Goal: Information Seeking & Learning: Find specific fact

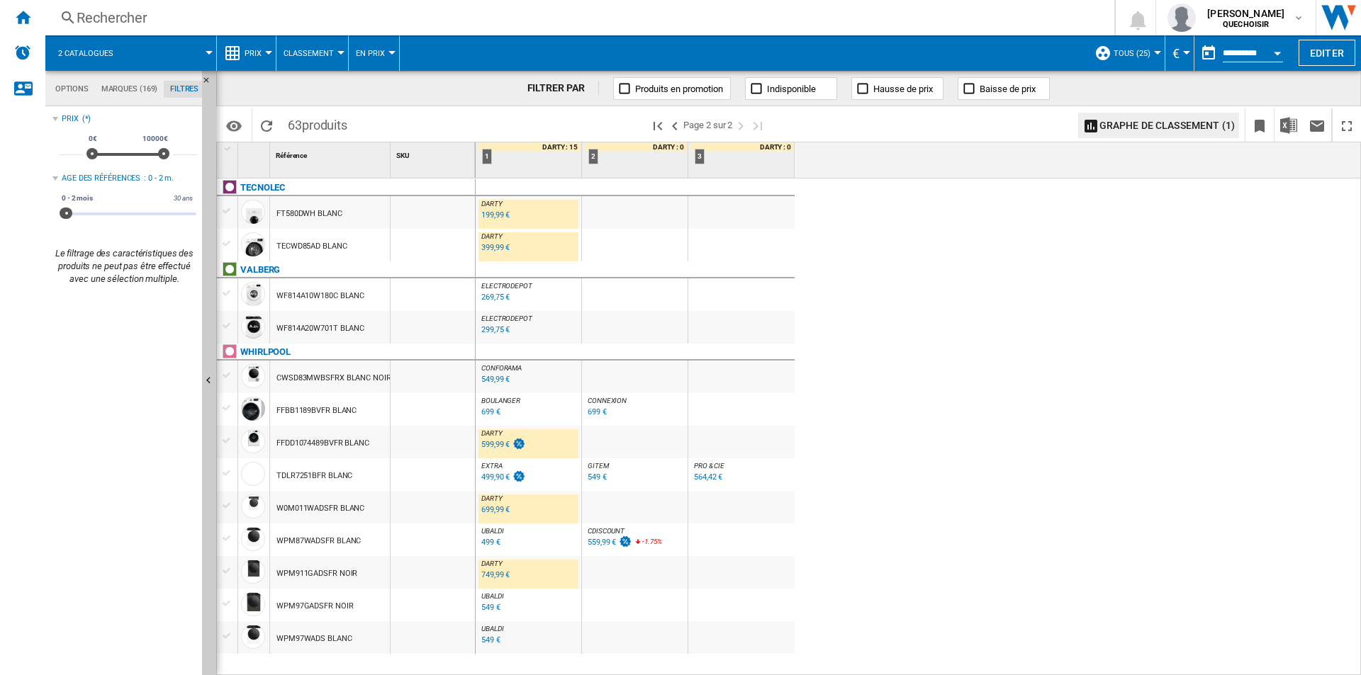
click at [338, 19] on div "Rechercher" at bounding box center [577, 18] width 1001 height 20
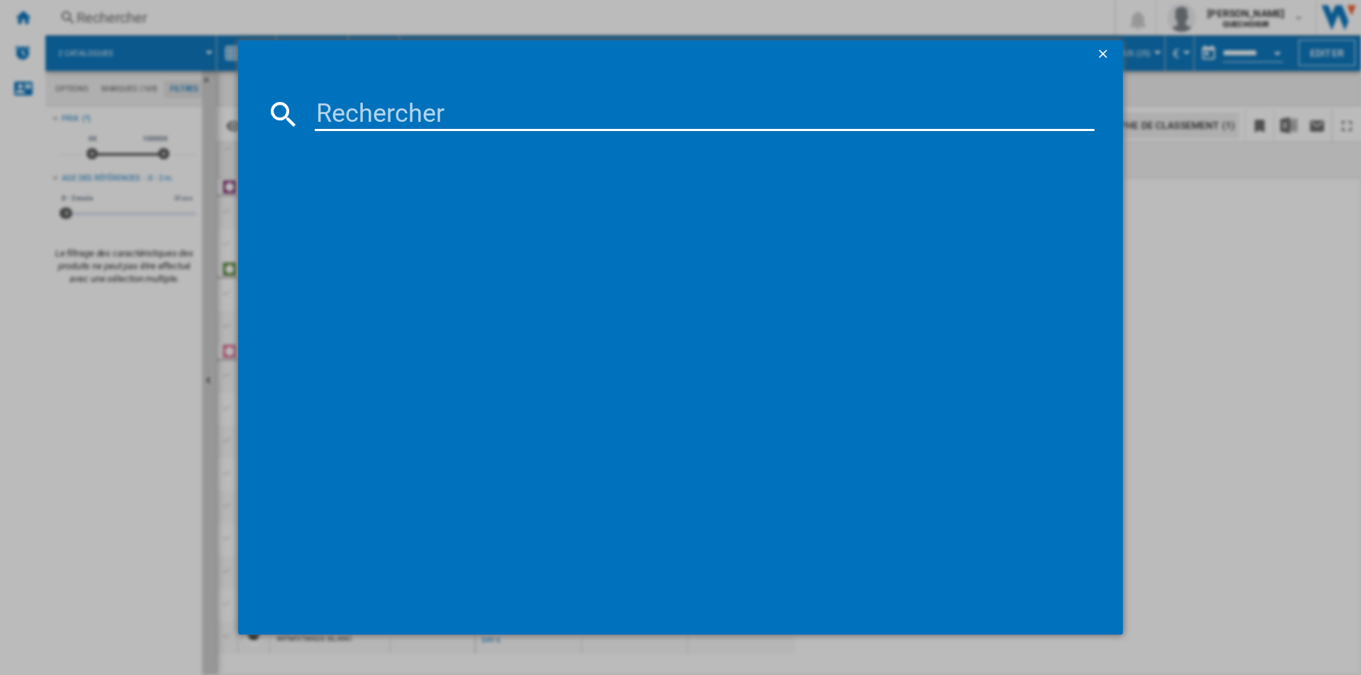
click at [538, 111] on input at bounding box center [704, 114] width 779 height 34
paste input "KCC8344"
type input "KCC8344"
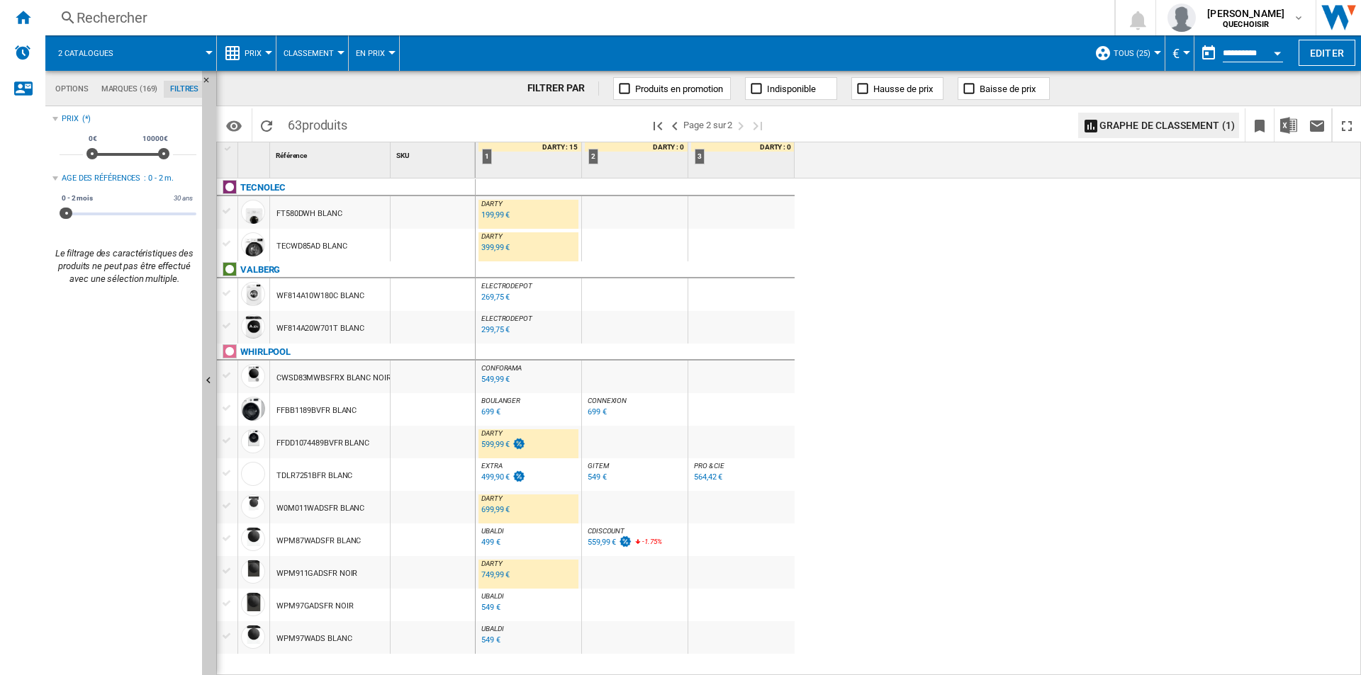
click at [493, 328] on div "299,75 €" at bounding box center [495, 329] width 28 height 9
click at [497, 213] on div "199,99 €" at bounding box center [495, 214] width 28 height 9
click at [682, 128] on ng-md-icon ">Page précédente" at bounding box center [674, 126] width 17 height 17
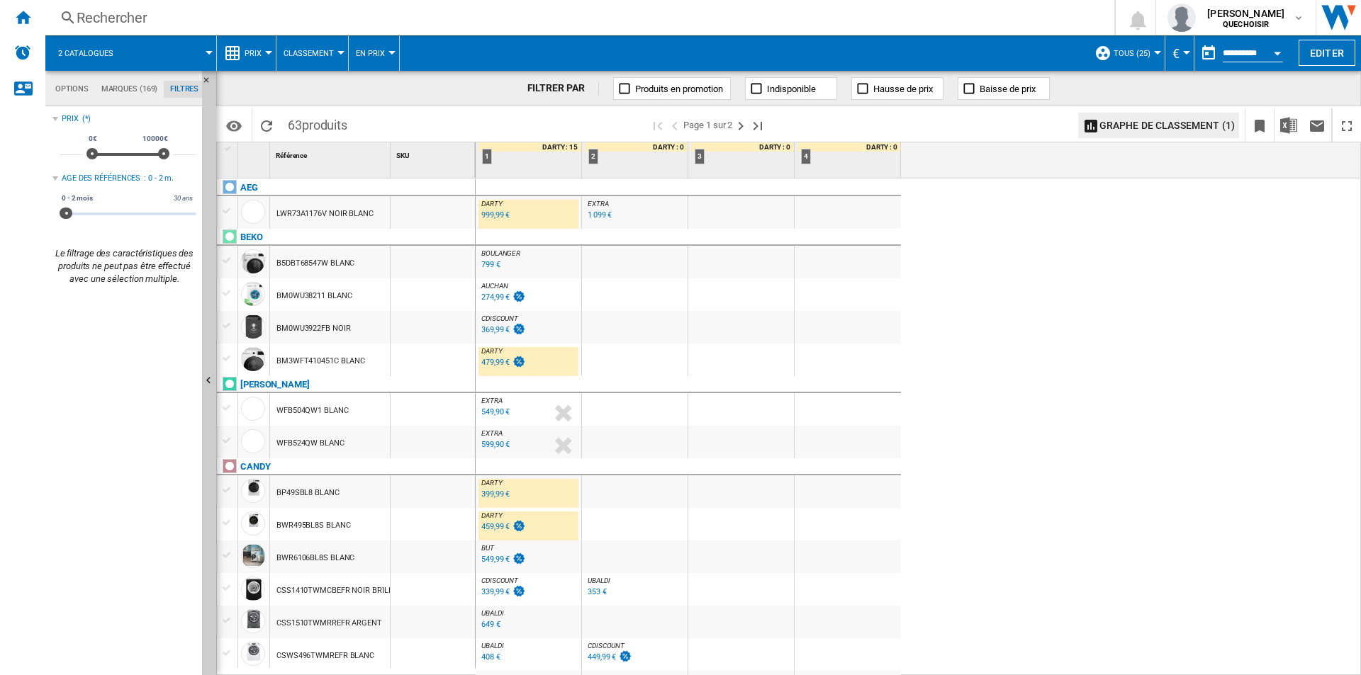
click at [493, 215] on div "999,99 €" at bounding box center [495, 214] width 28 height 9
click at [497, 363] on div "479,99 €" at bounding box center [495, 362] width 28 height 9
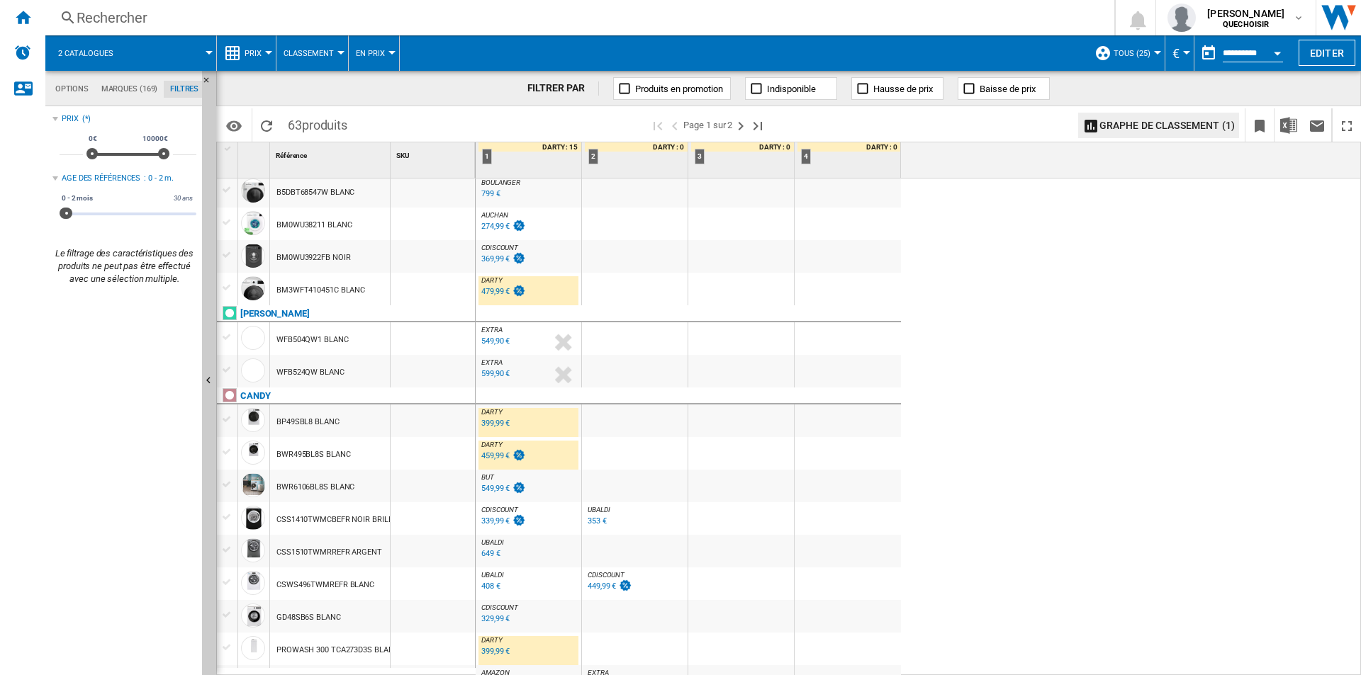
scroll to position [142, 0]
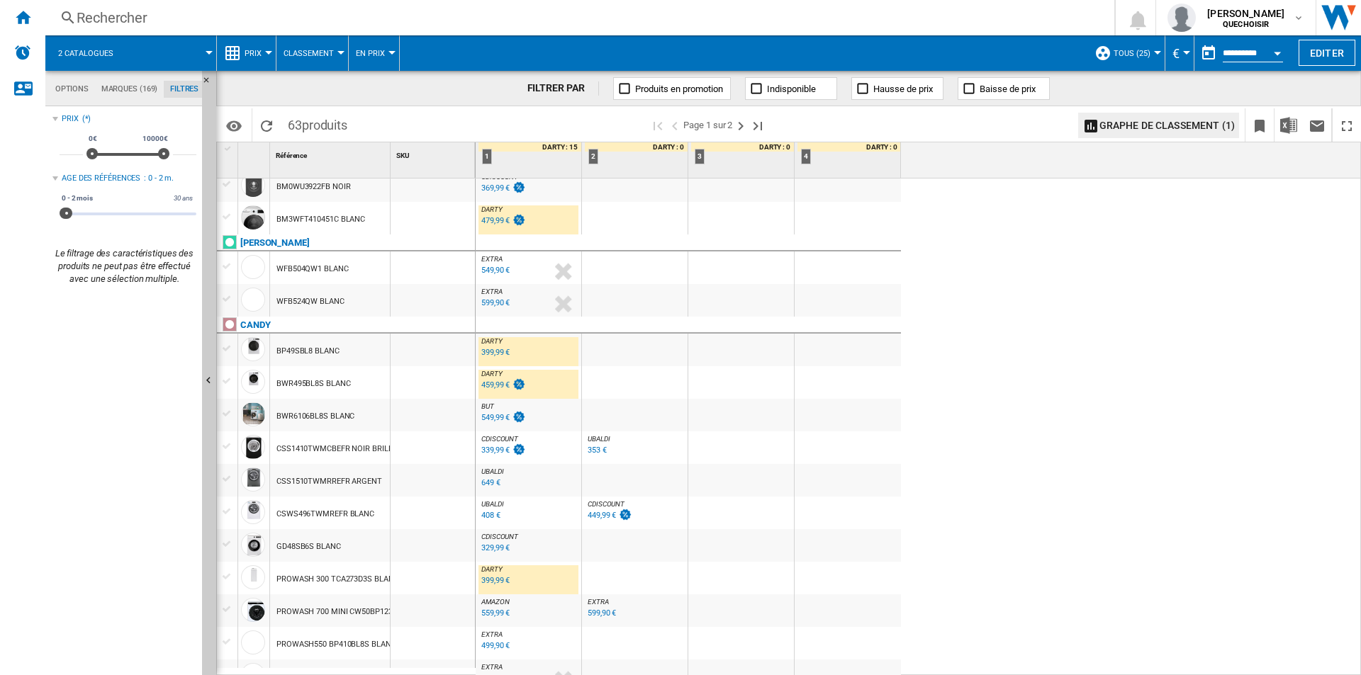
click at [497, 354] on div "399,99 €" at bounding box center [495, 352] width 28 height 9
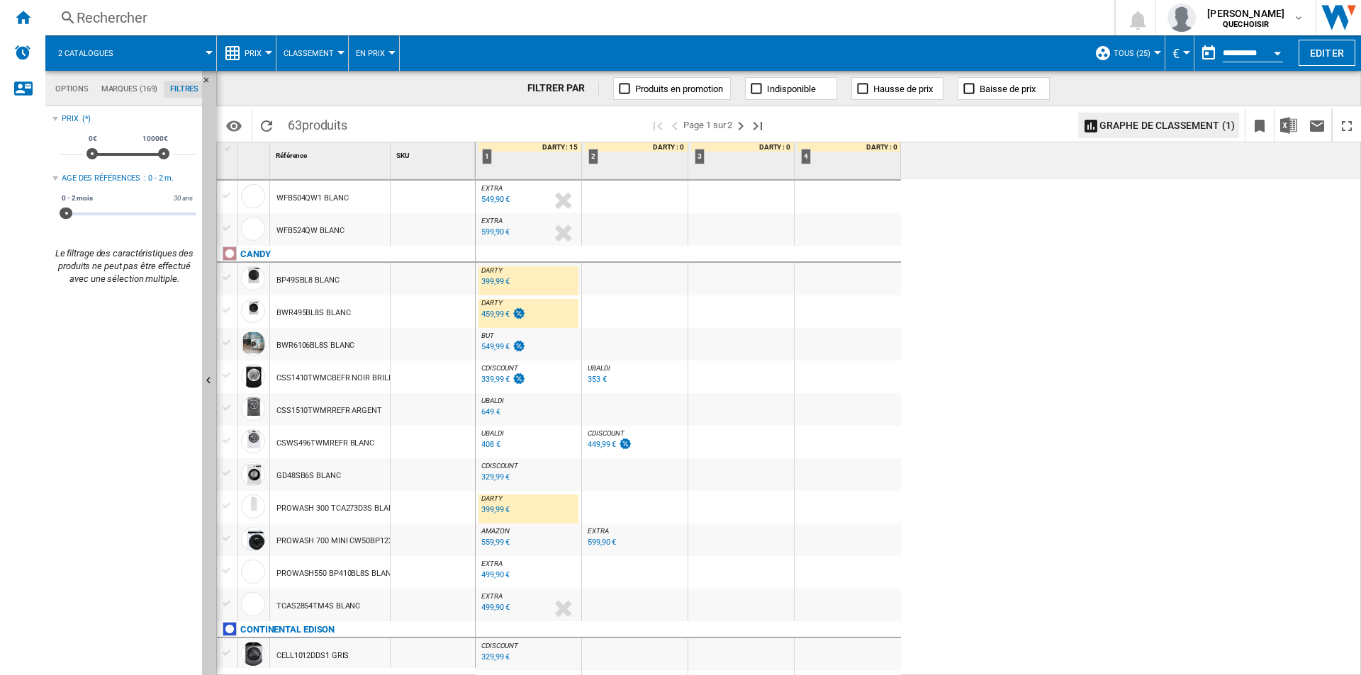
click at [489, 315] on div "459,99 €" at bounding box center [495, 314] width 28 height 9
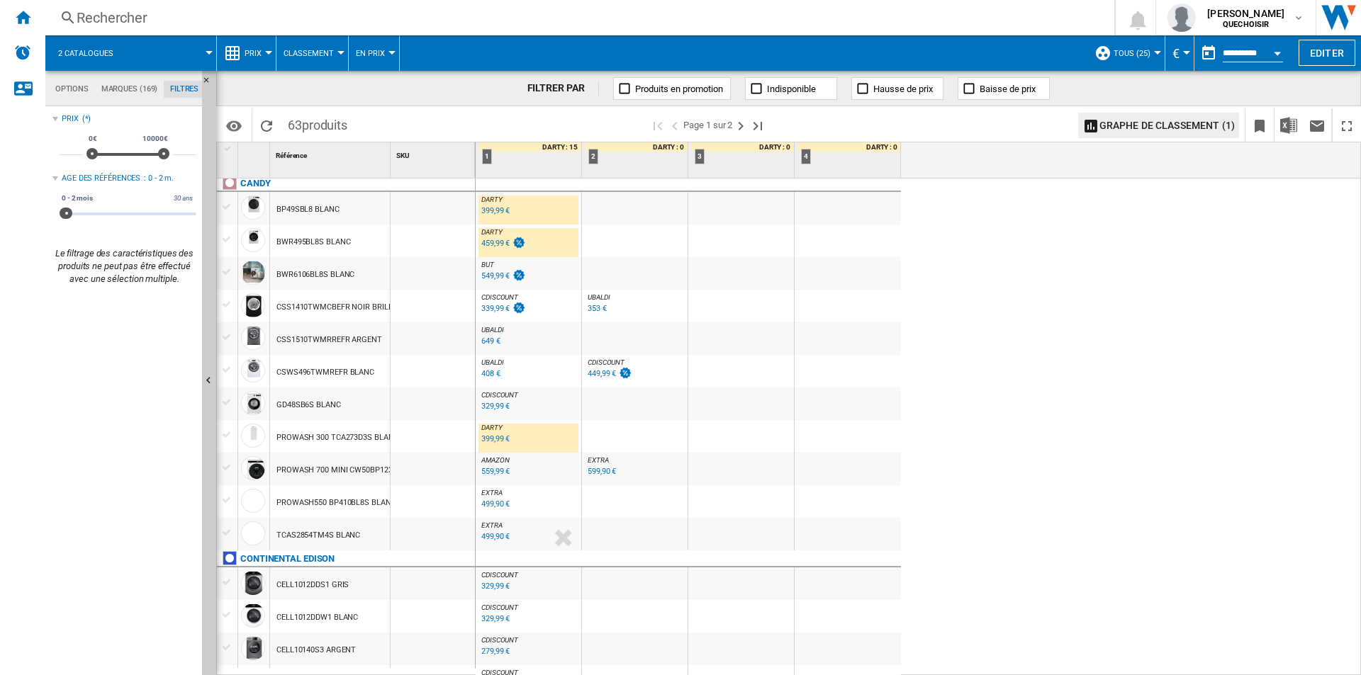
scroll to position [354, 0]
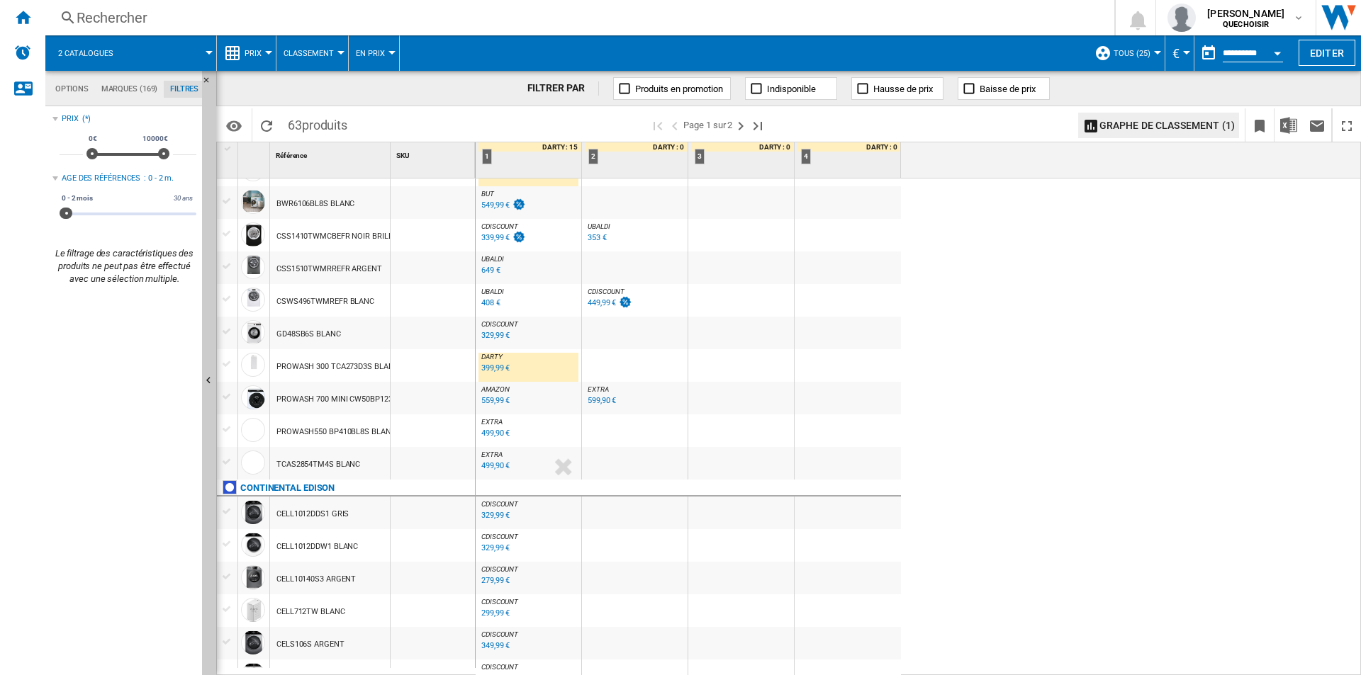
click at [492, 368] on div "399,99 €" at bounding box center [495, 368] width 28 height 9
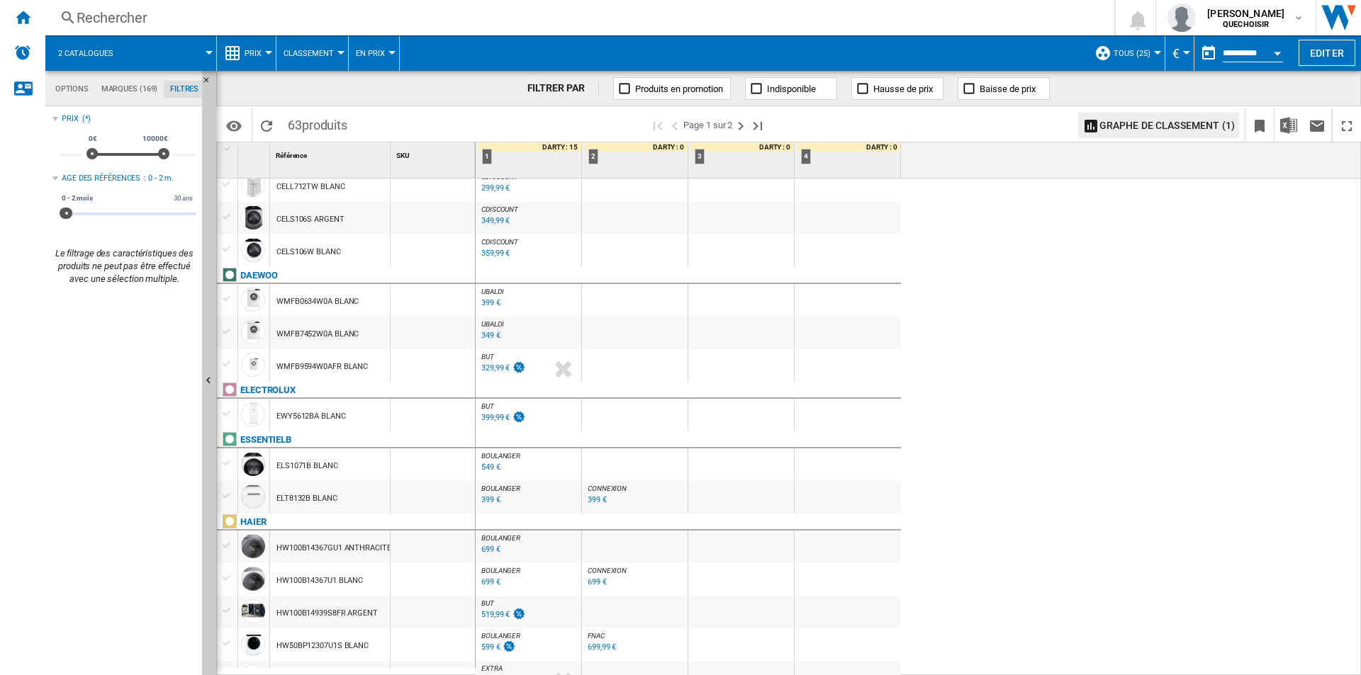
scroll to position [850, 0]
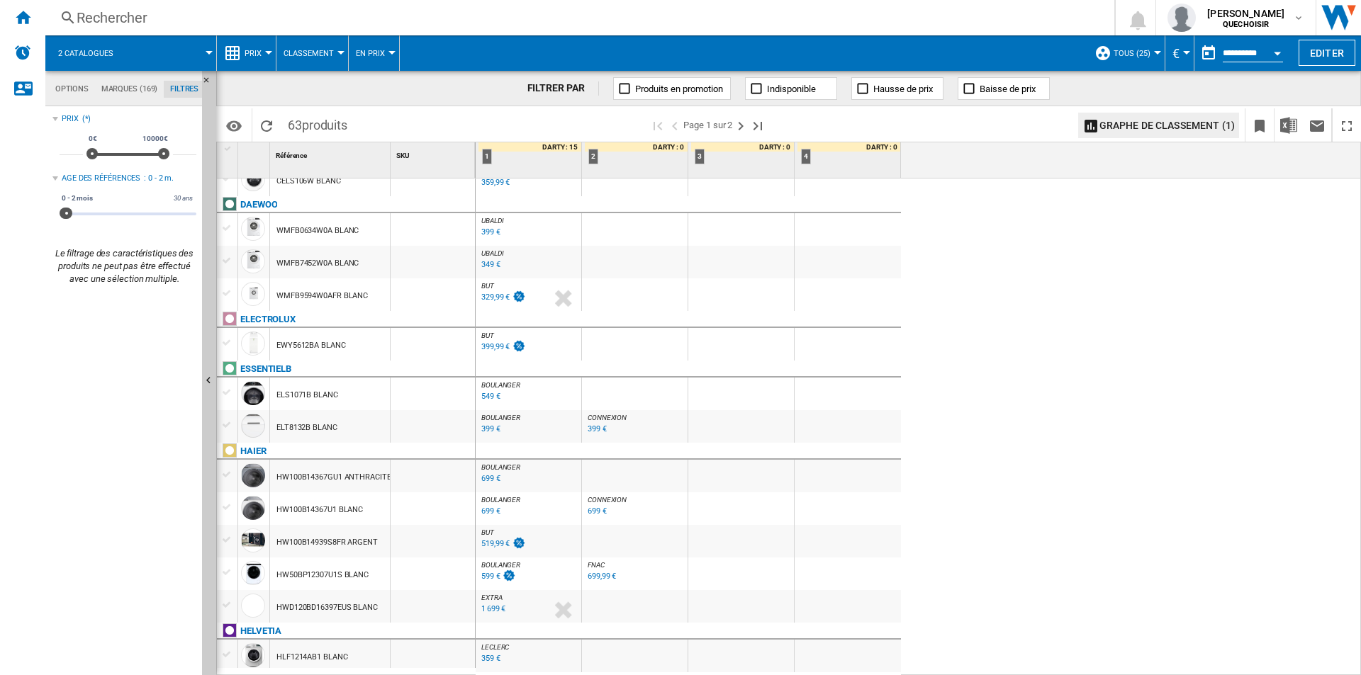
click at [493, 295] on div "329,99 €" at bounding box center [495, 297] width 28 height 9
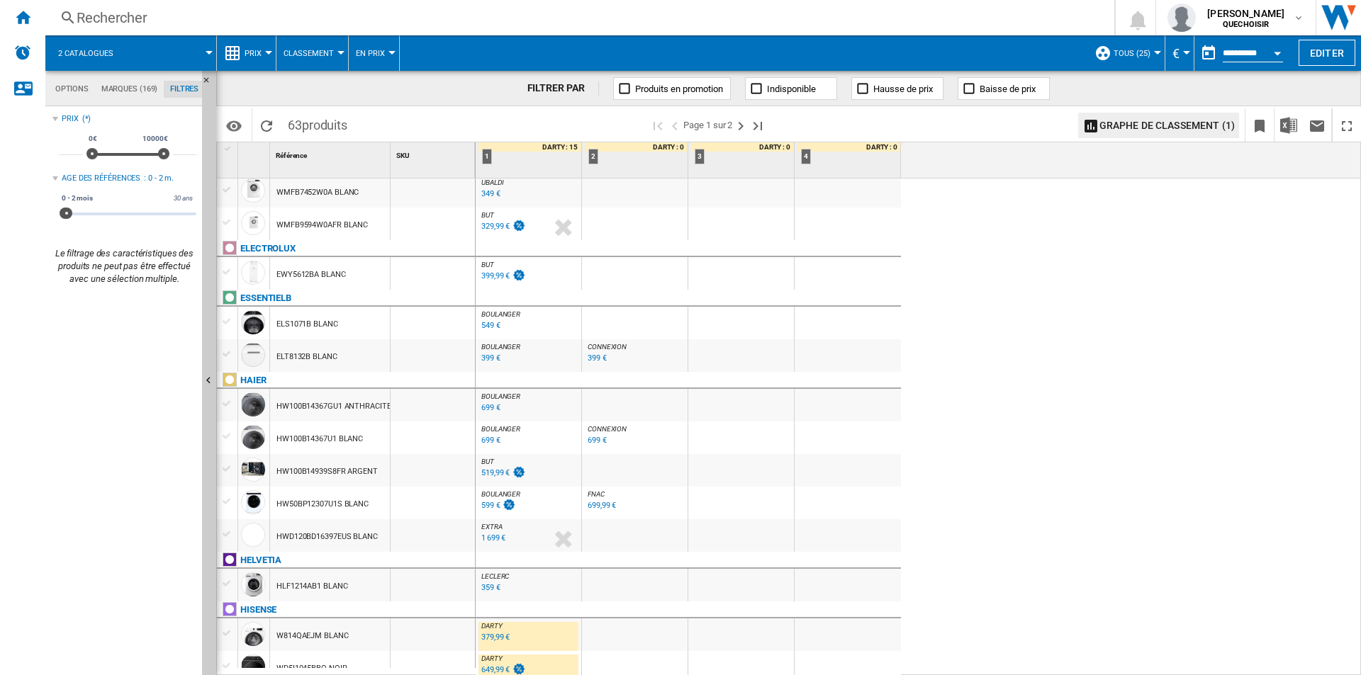
click at [482, 274] on div "399,99 €" at bounding box center [495, 275] width 28 height 9
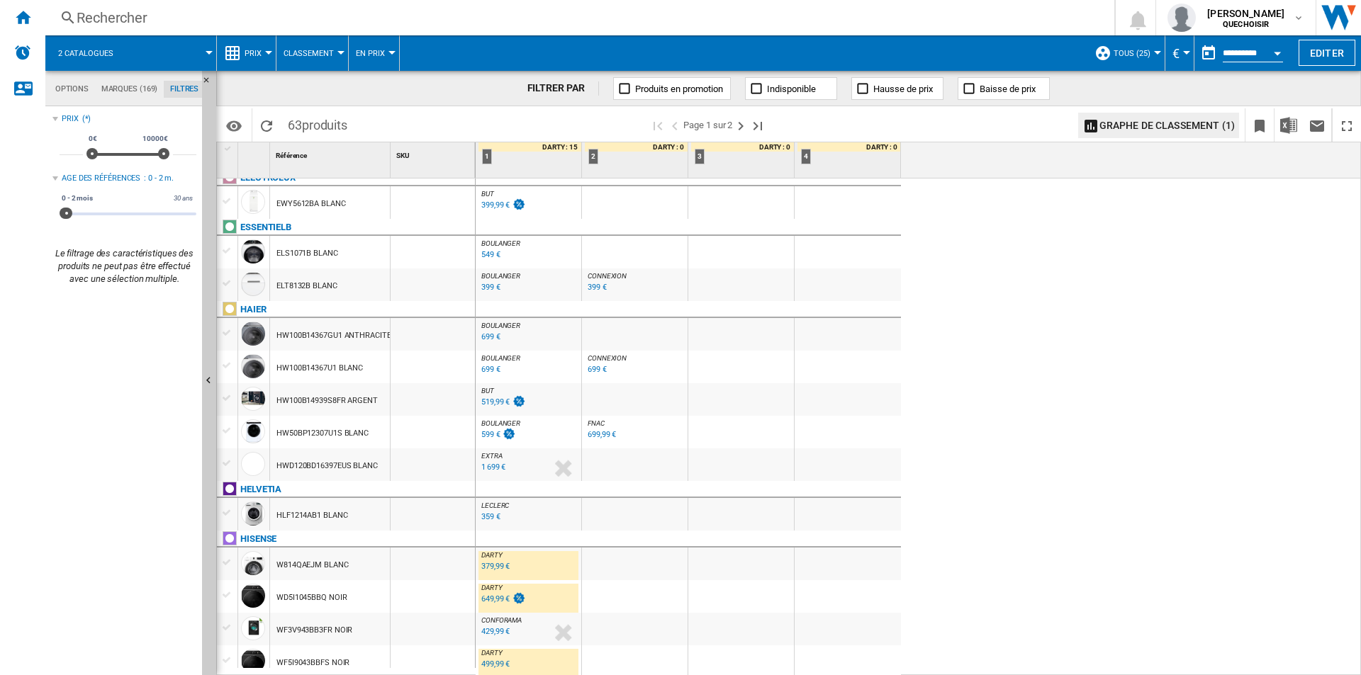
click at [481, 290] on div "399 €" at bounding box center [490, 287] width 19 height 9
click at [490, 257] on div "549 €" at bounding box center [490, 254] width 19 height 9
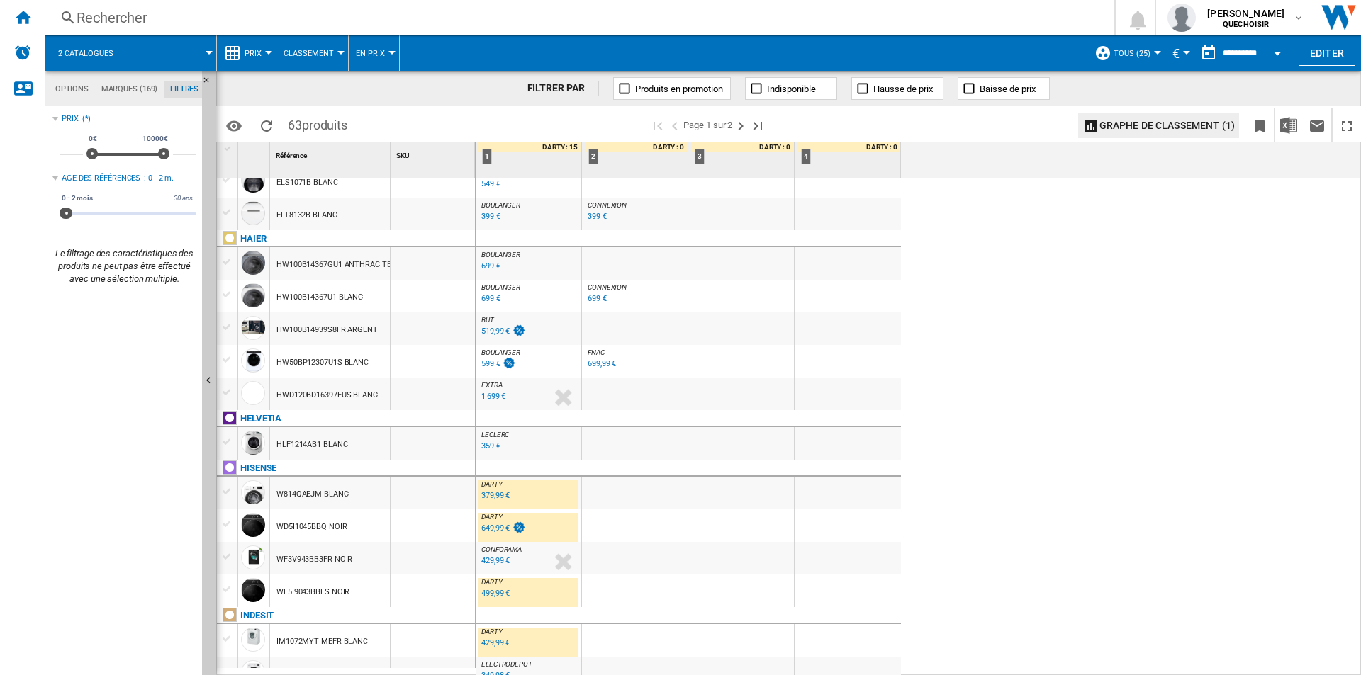
click at [495, 288] on span "BOULANGER" at bounding box center [500, 287] width 39 height 8
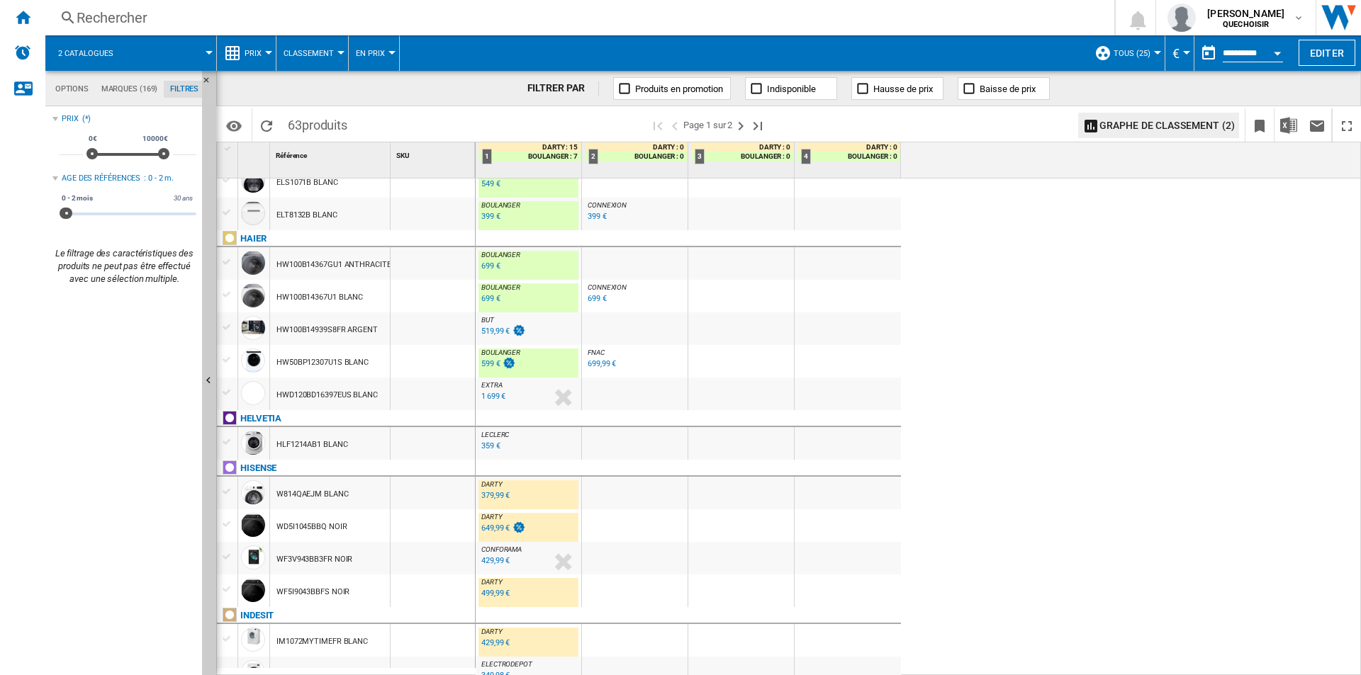
click at [490, 299] on div "699 €" at bounding box center [490, 298] width 19 height 9
click at [483, 266] on div "699 €" at bounding box center [490, 265] width 19 height 9
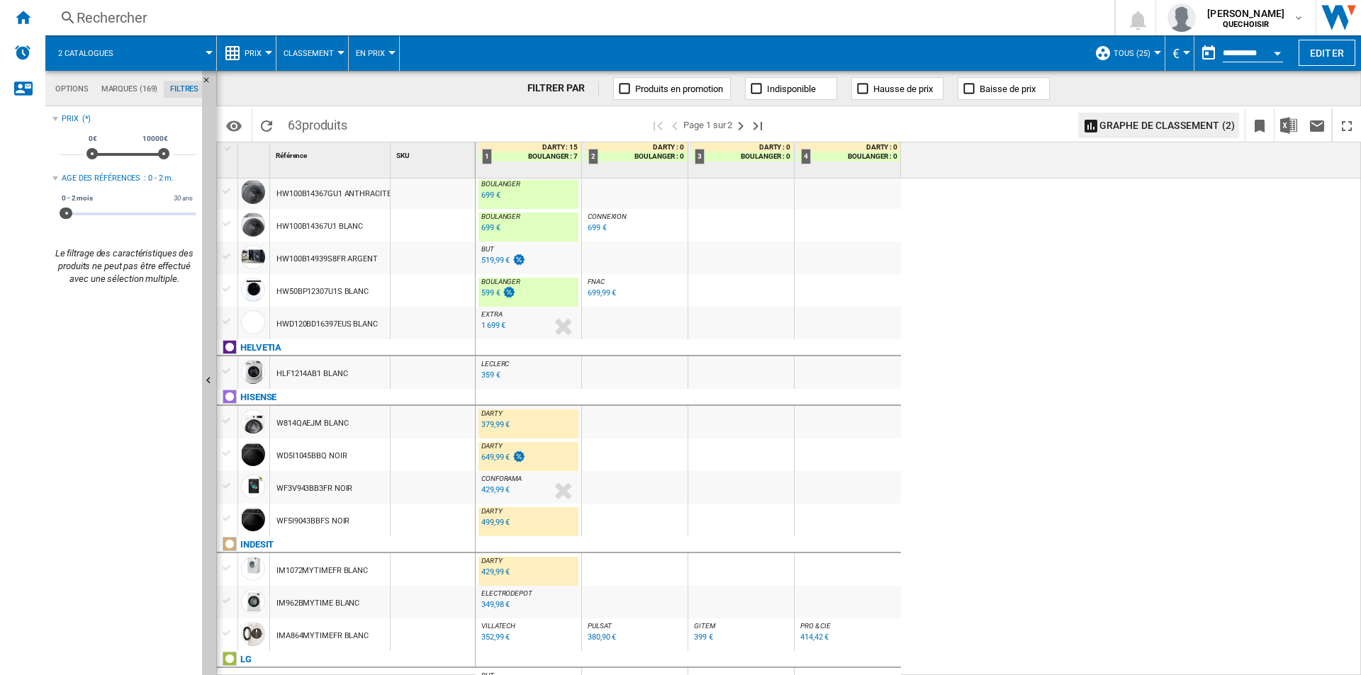
scroll to position [1205, 0]
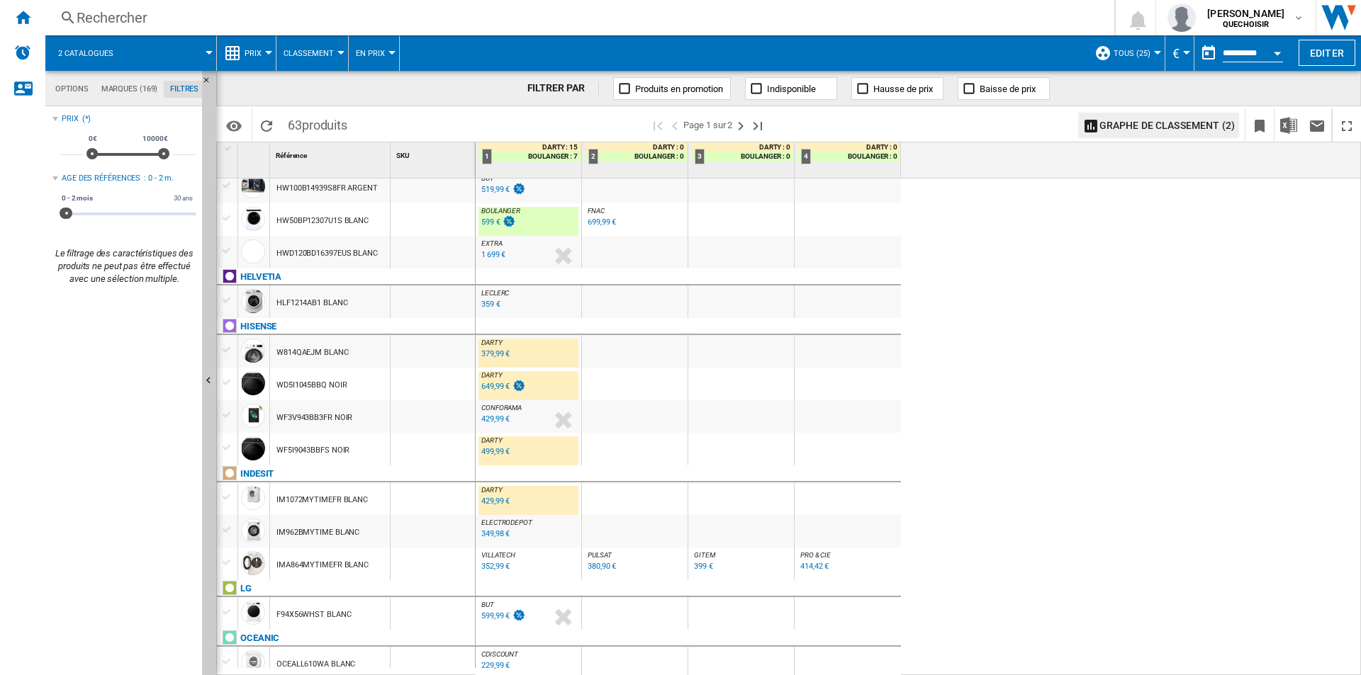
click at [488, 385] on div "649,99 €" at bounding box center [495, 386] width 28 height 9
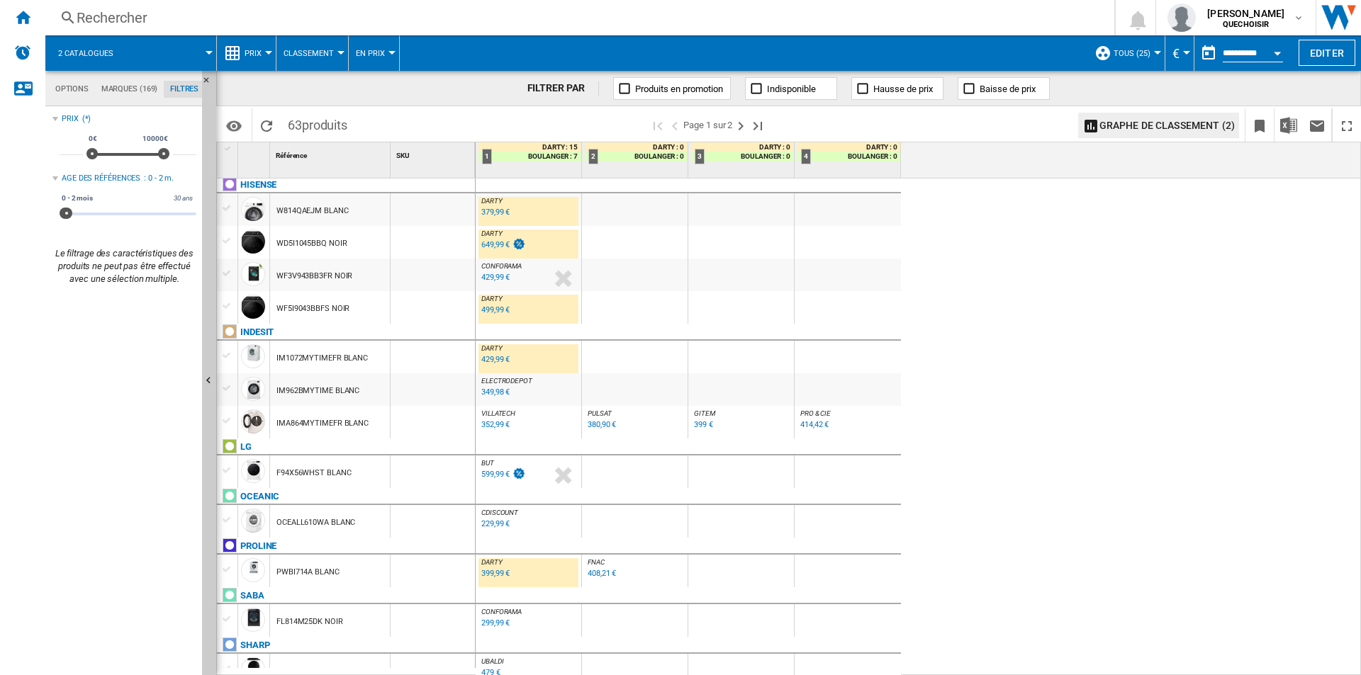
click at [490, 359] on div "429,99 €" at bounding box center [495, 359] width 28 height 9
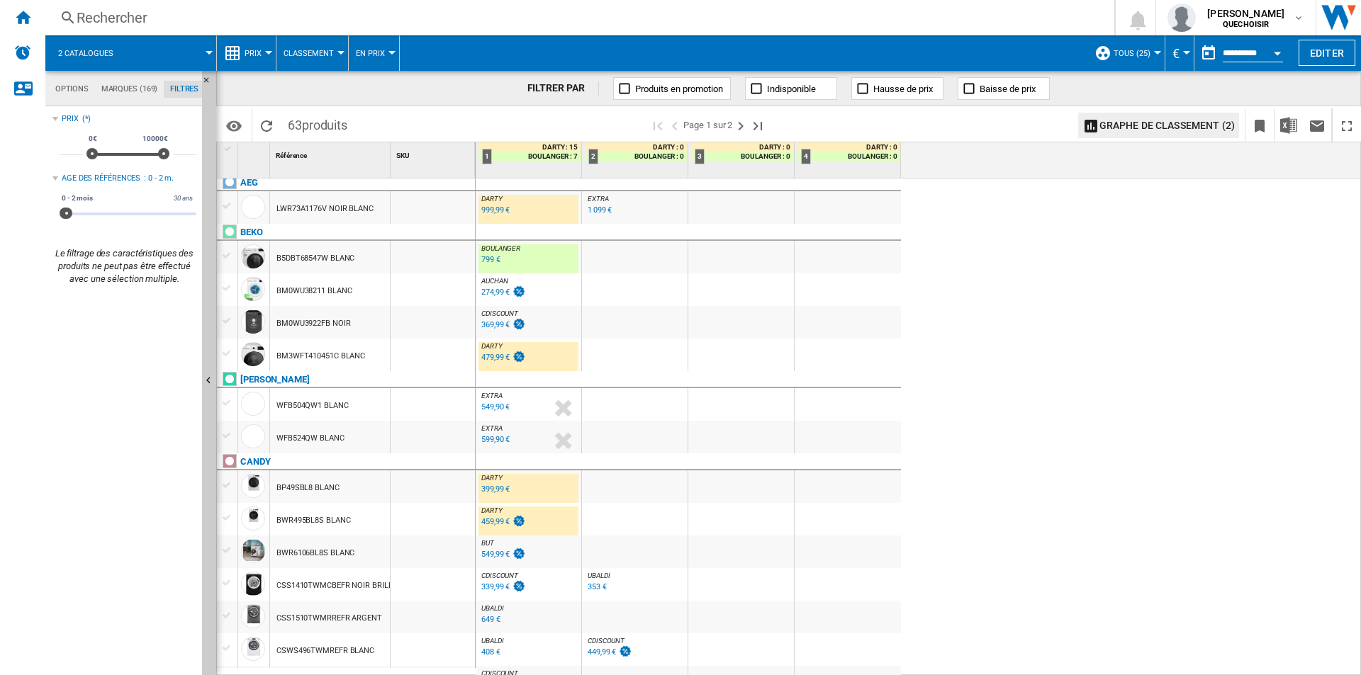
scroll to position [0, 0]
